Goal: Task Accomplishment & Management: Manage account settings

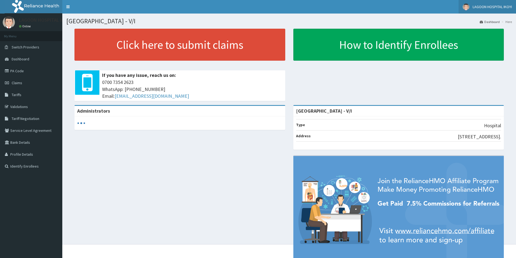
click at [503, 5] on span "LAGOON HOSPITAL IKOYI" at bounding box center [492, 6] width 39 height 5
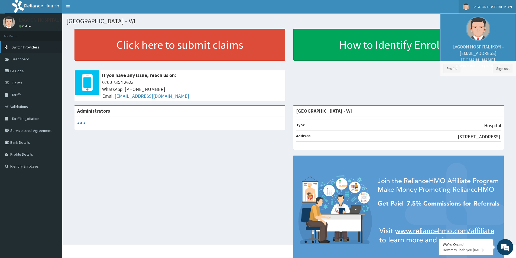
click at [27, 48] on span "Switch Providers" at bounding box center [26, 47] width 28 height 5
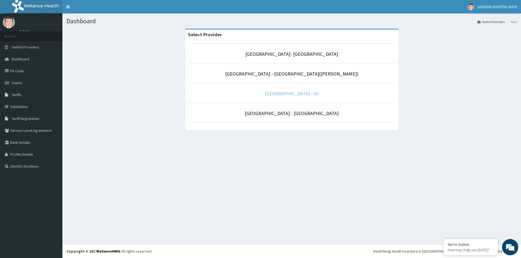
click at [293, 95] on link "[GEOGRAPHIC_DATA] - V/I" at bounding box center [292, 94] width 54 height 6
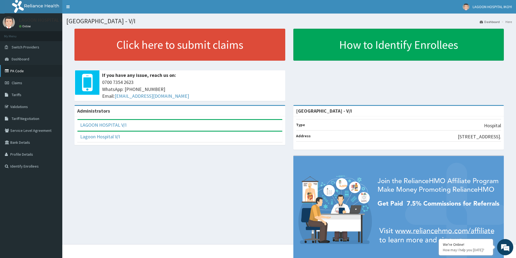
click at [25, 72] on link "PA Code" at bounding box center [31, 71] width 62 height 12
